Goal: Information Seeking & Learning: Learn about a topic

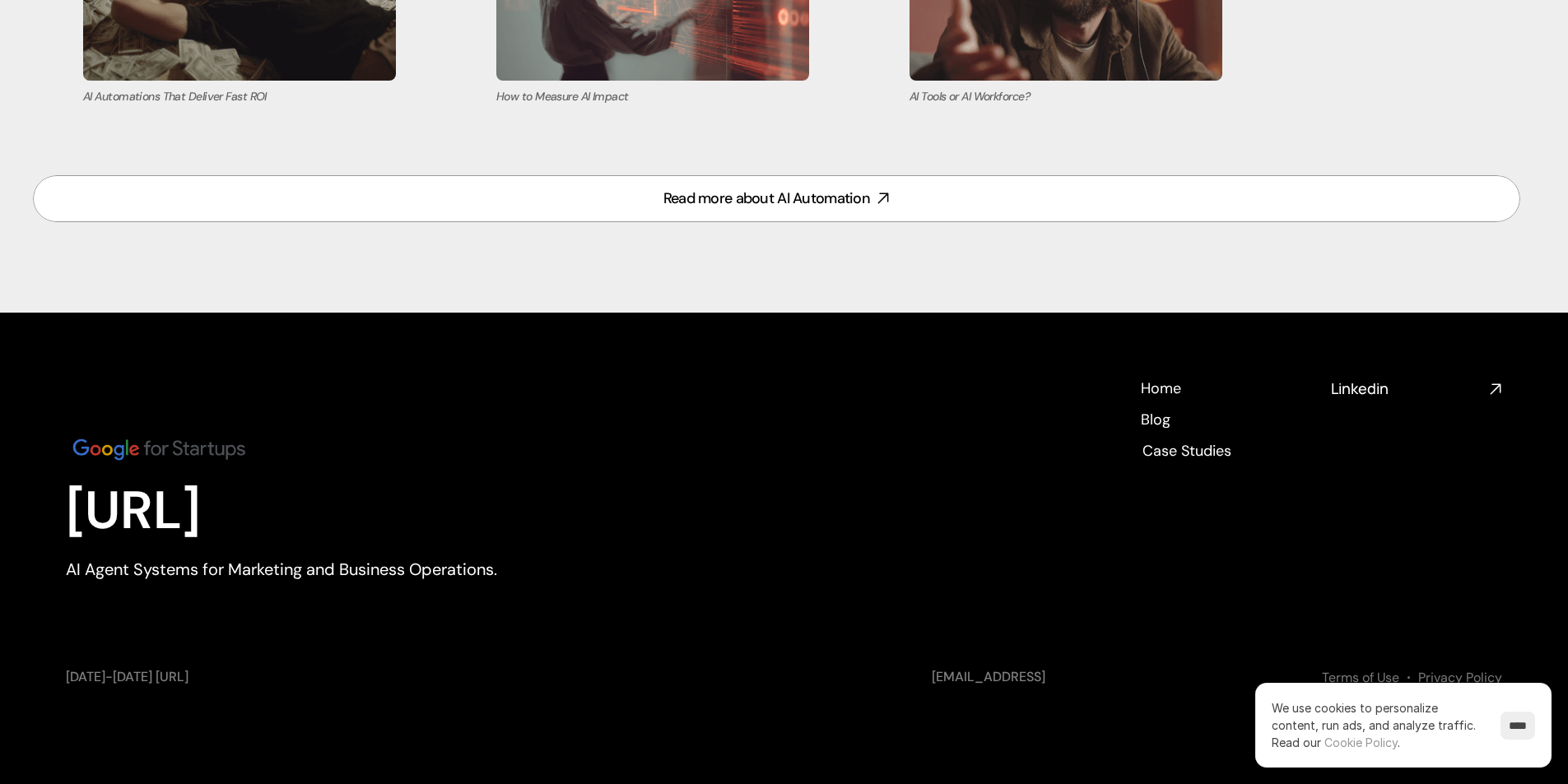
scroll to position [7199, 0]
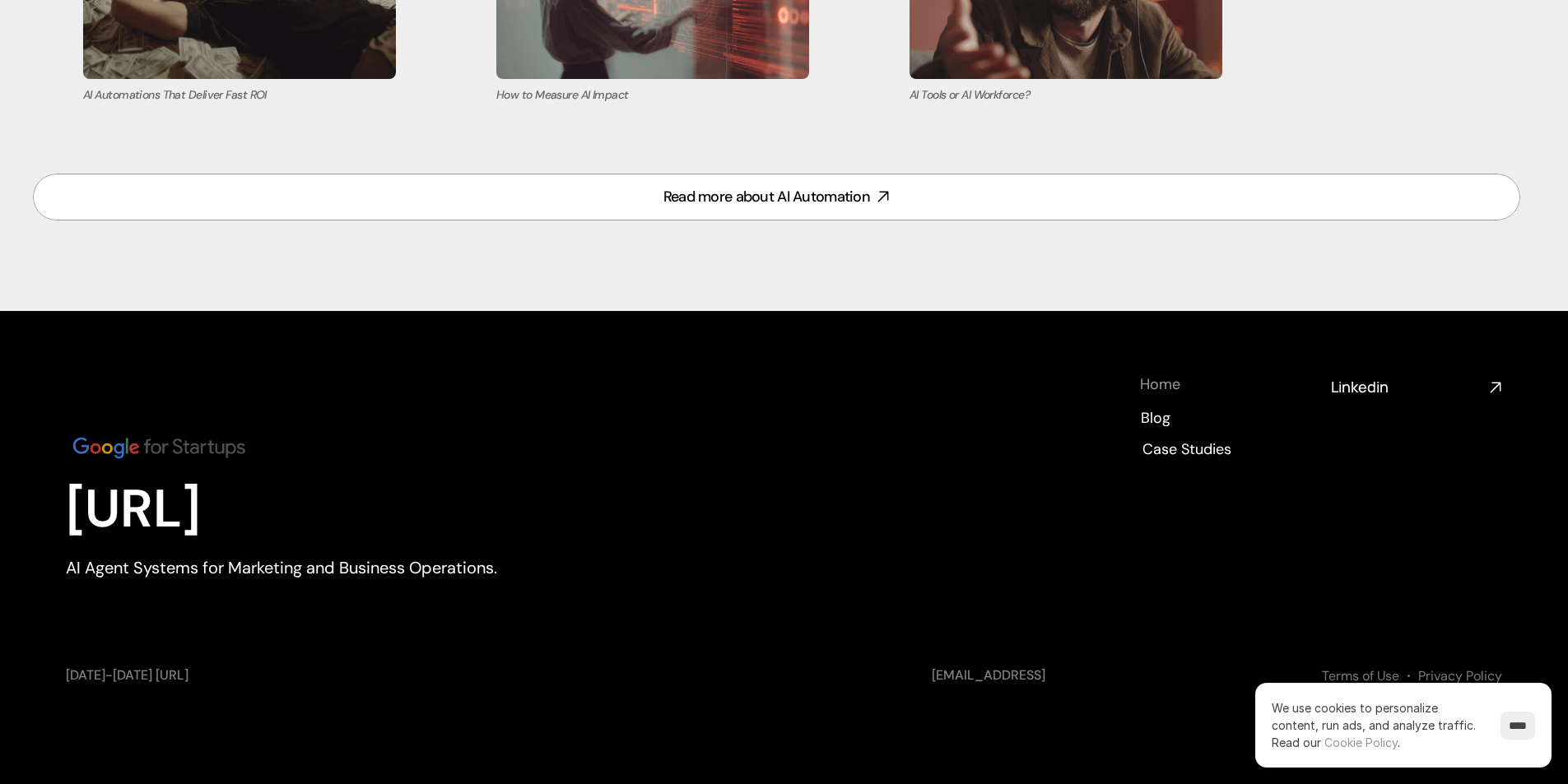
click at [1172, 388] on h4 "Home" at bounding box center [1160, 384] width 40 height 21
click at [1146, 394] on h4 "Home" at bounding box center [1160, 384] width 40 height 21
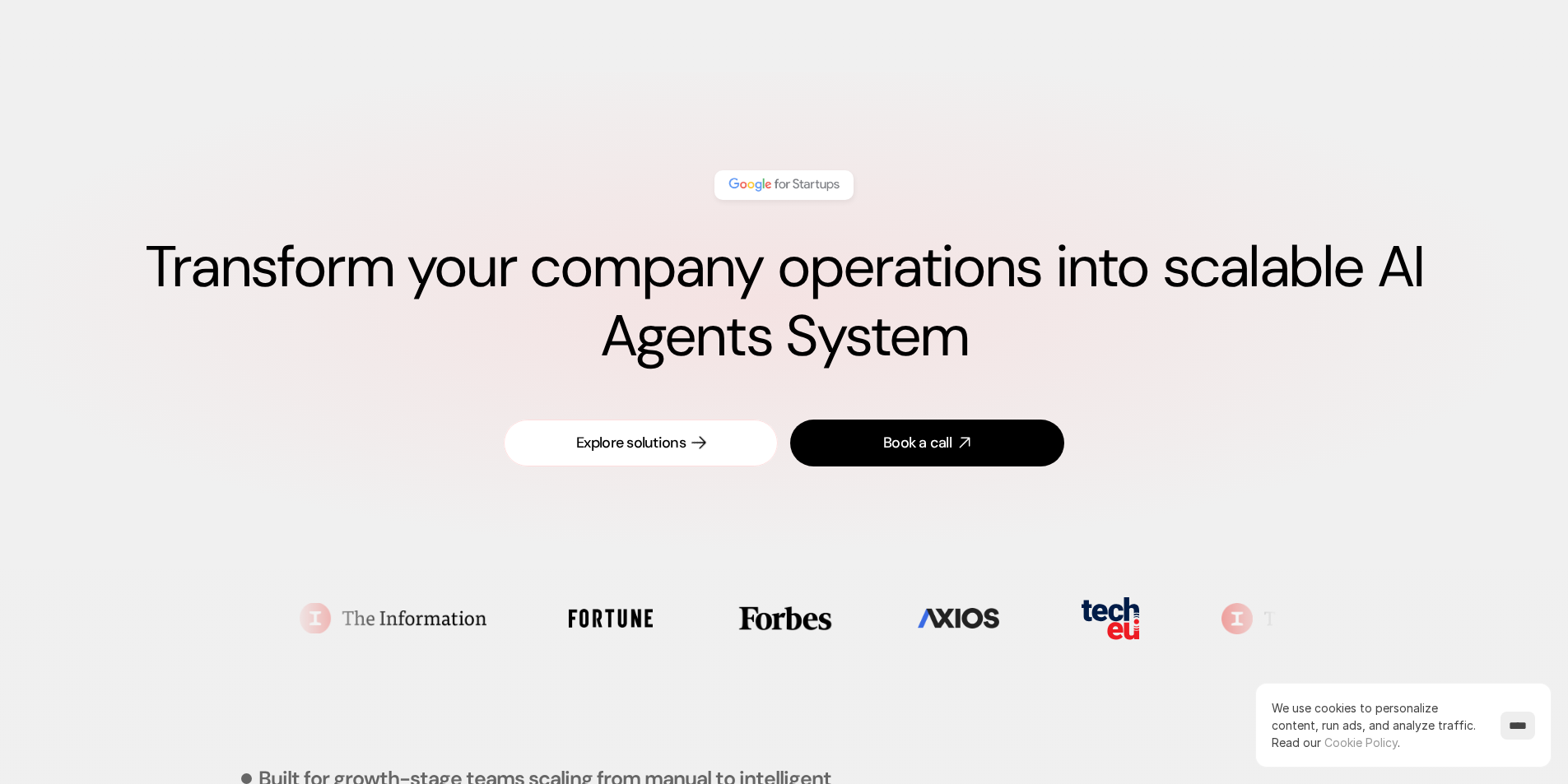
click at [644, 442] on div "Explore solutions" at bounding box center [631, 442] width 109 height 21
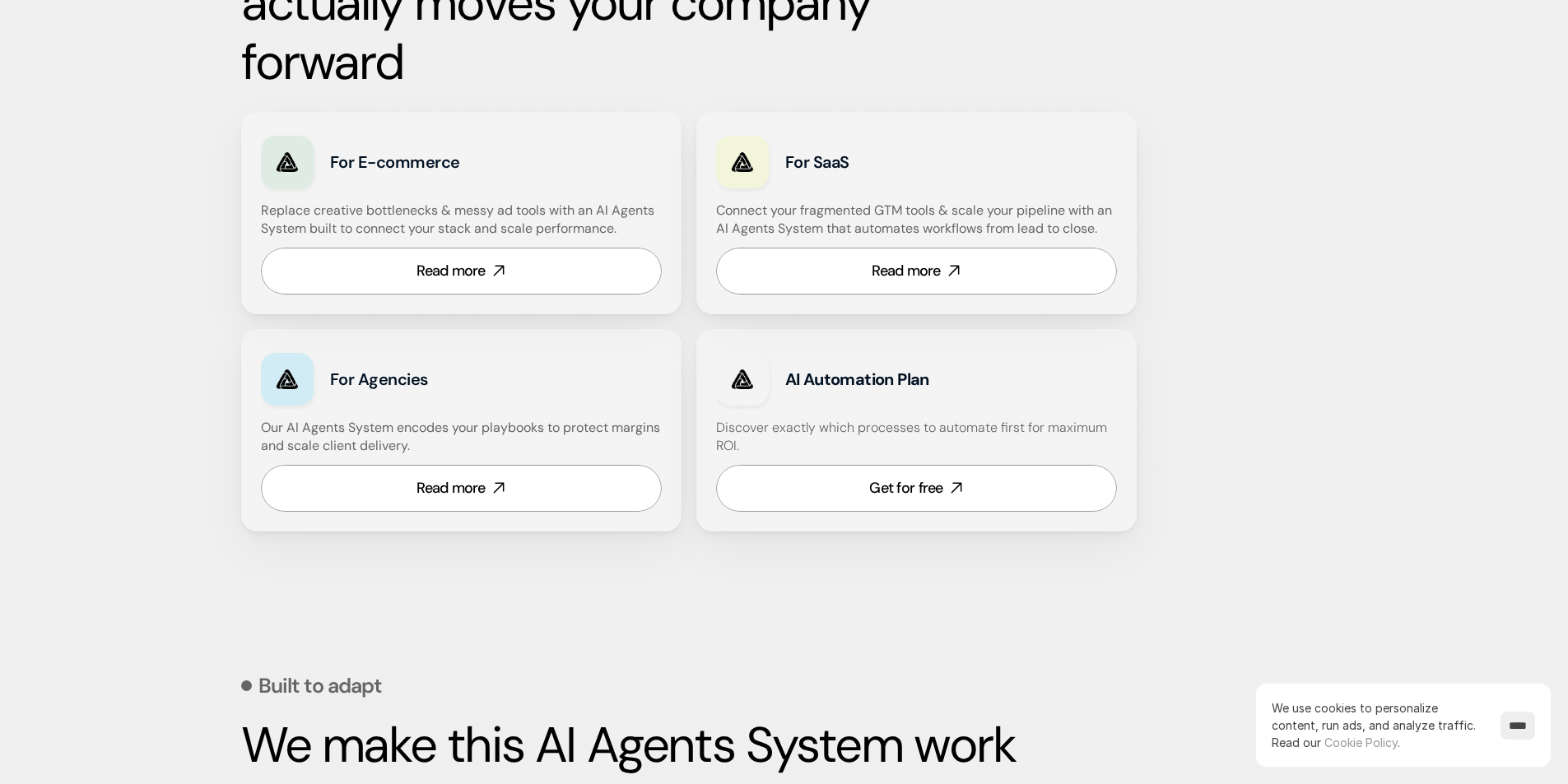
scroll to position [7199, 0]
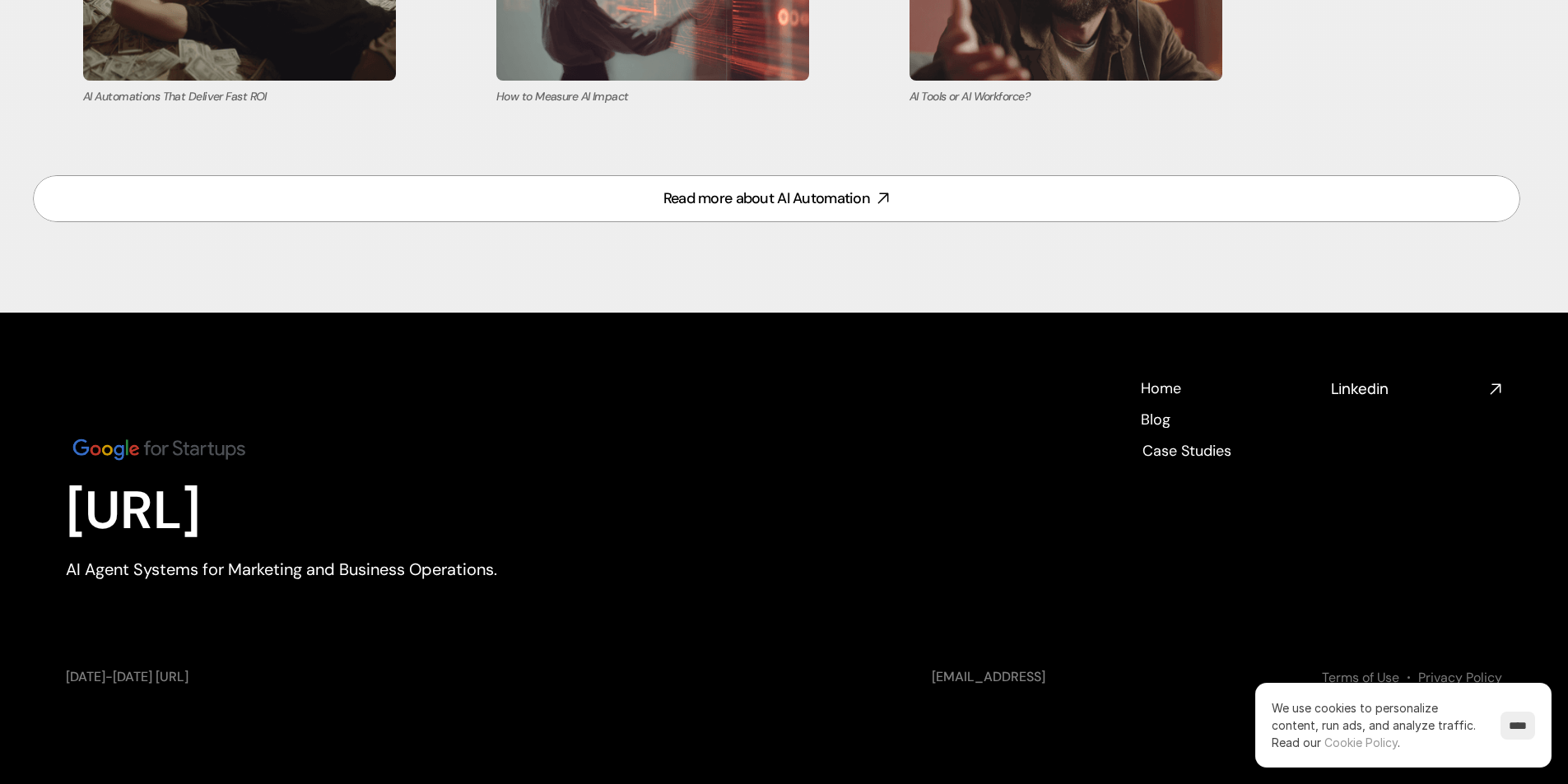
scroll to position [7199, 0]
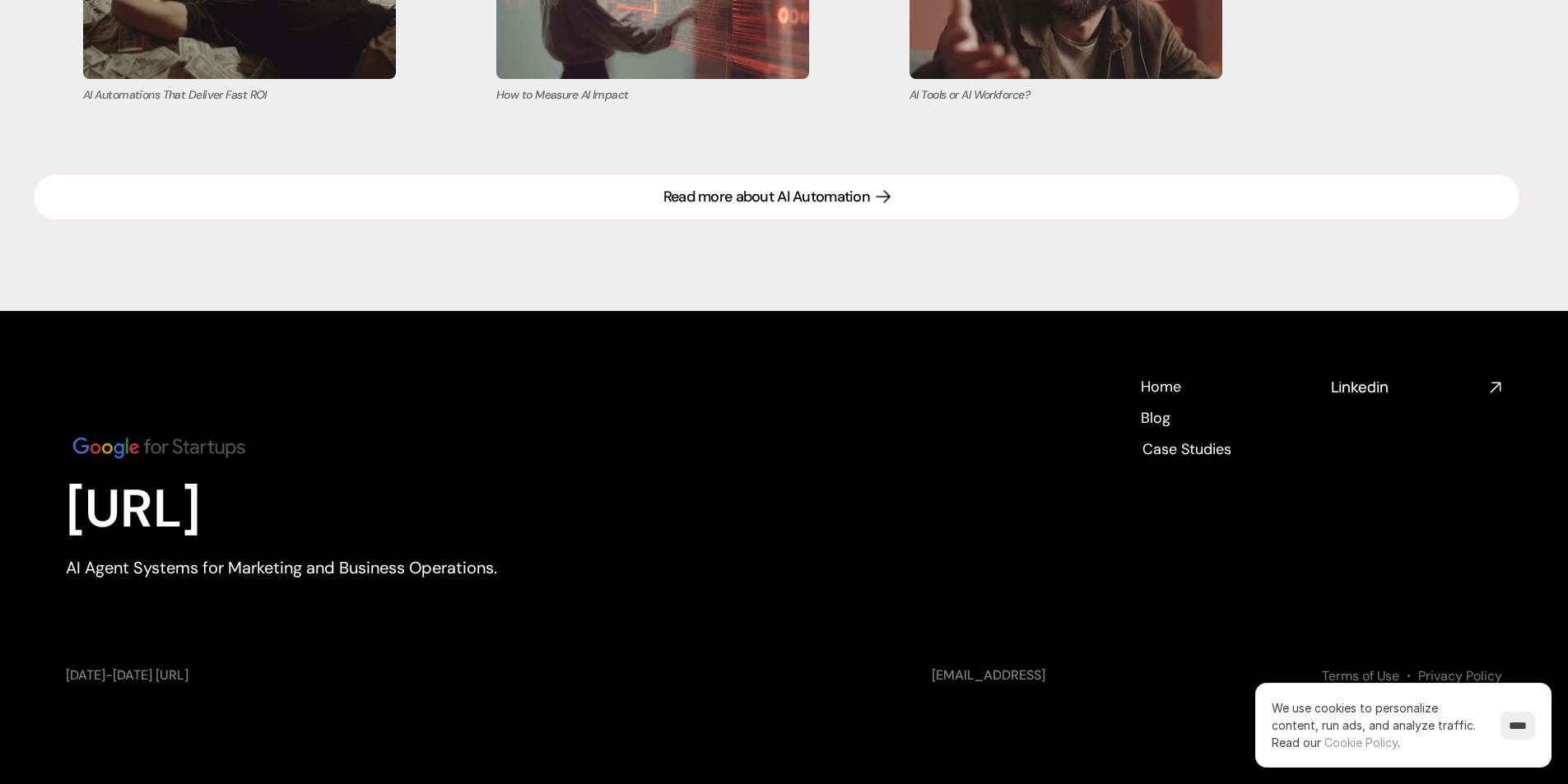
click at [766, 192] on div "Read more about AI Automation" at bounding box center [766, 196] width 206 height 21
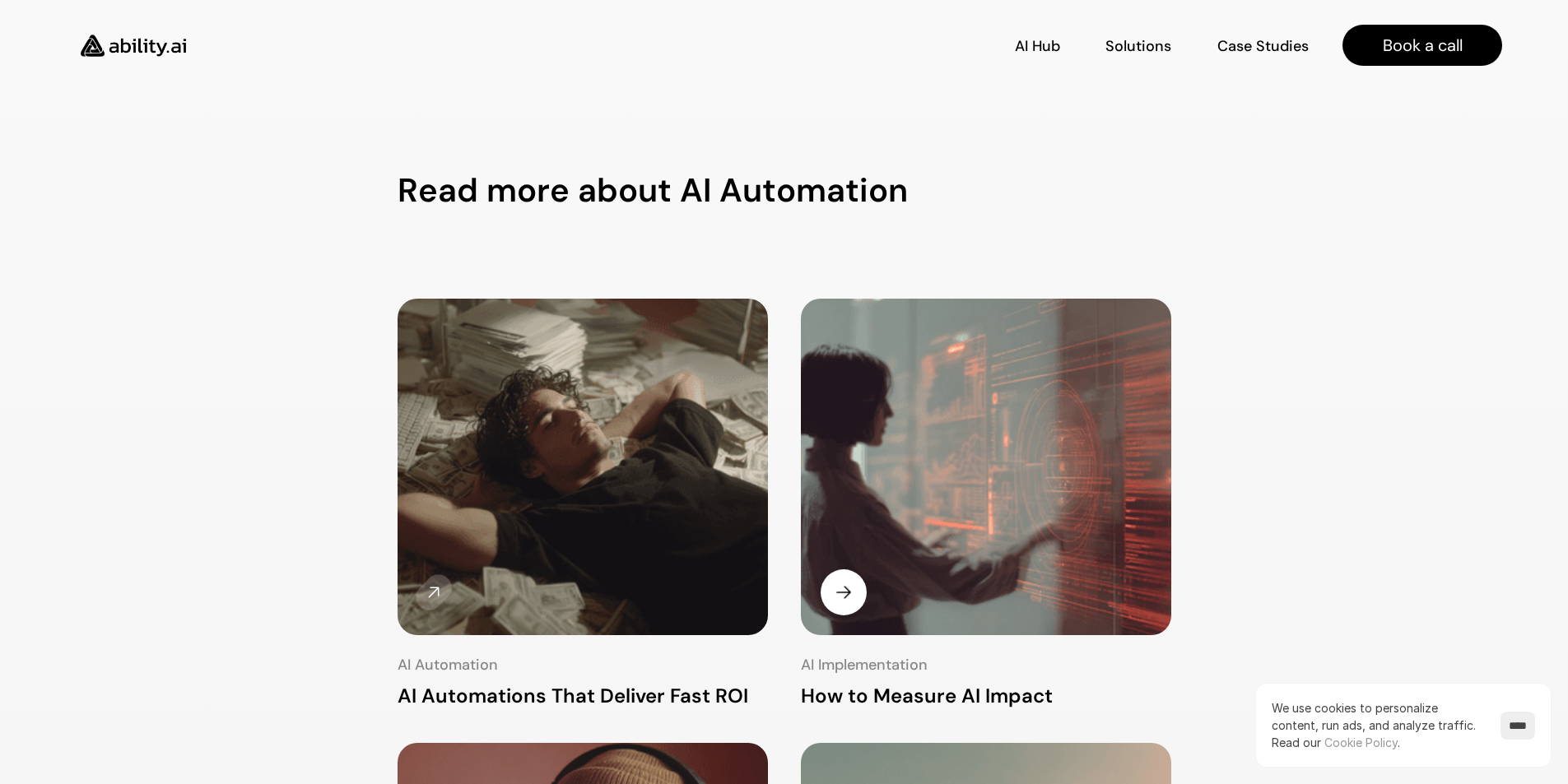
click at [947, 431] on img at bounding box center [985, 469] width 392 height 357
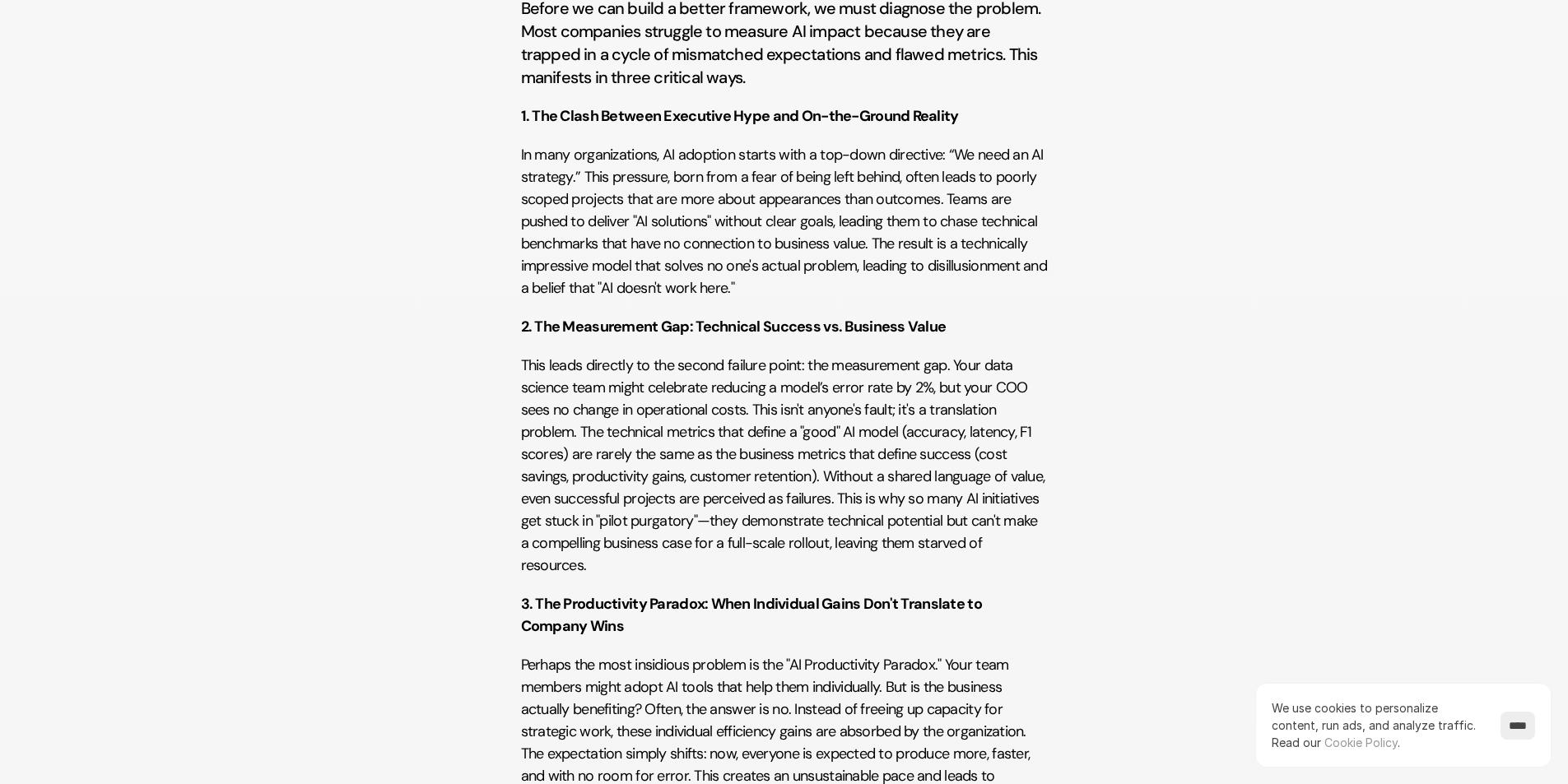
scroll to position [823, 0]
